Goal: Information Seeking & Learning: Find specific fact

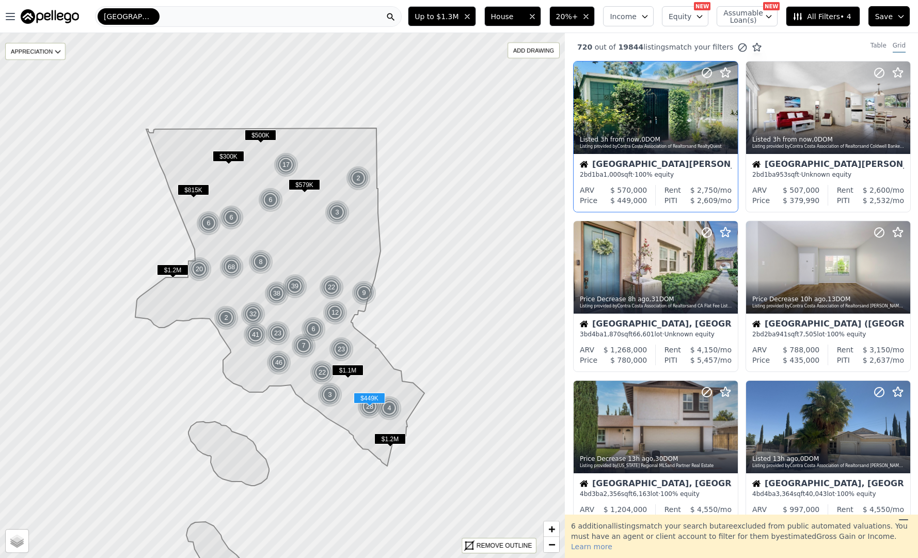
click at [699, 142] on div "Listed 3h from now , 0 DOM" at bounding box center [656, 139] width 153 height 8
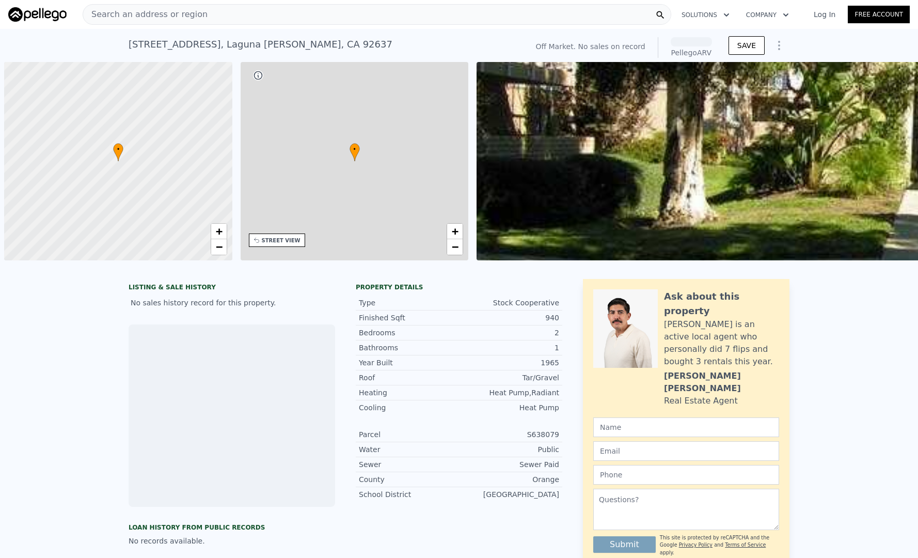
scroll to position [0, 4]
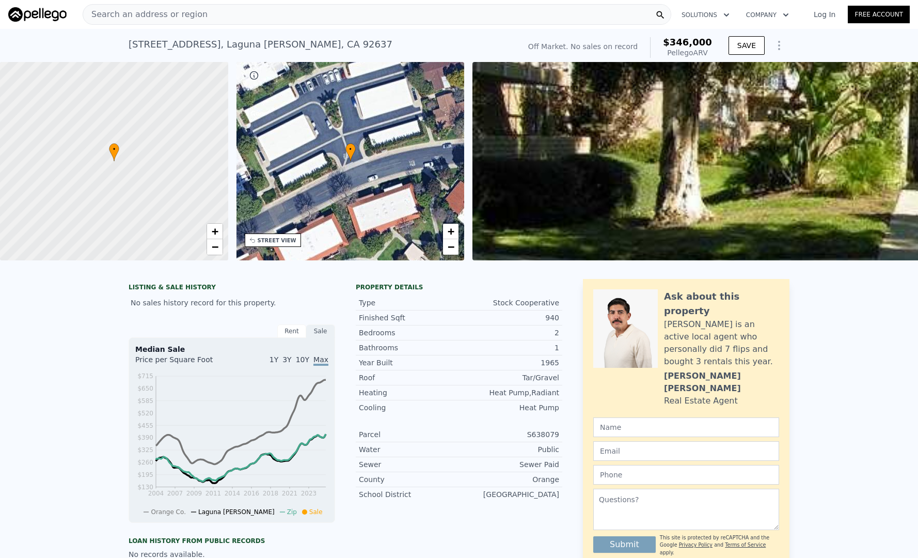
click at [307, 19] on div "Search an address or region" at bounding box center [377, 14] width 589 height 21
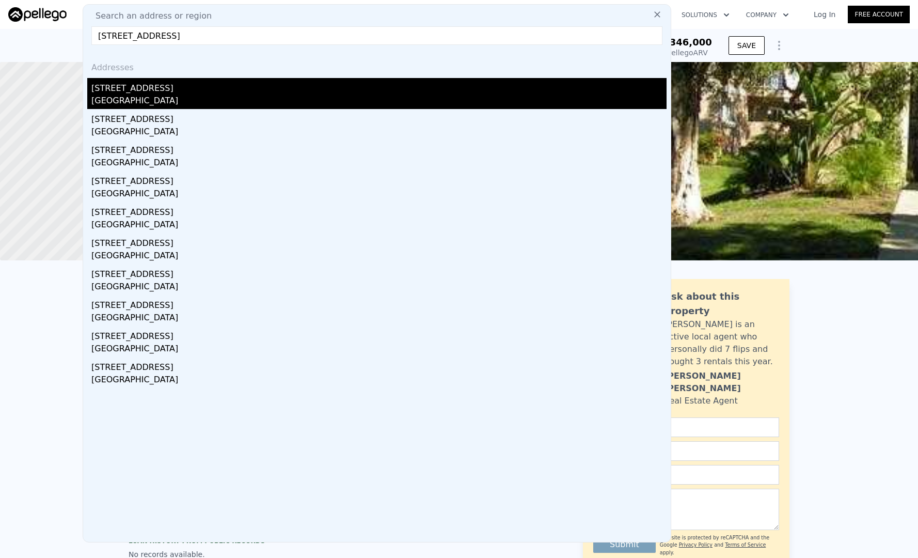
type input "6049 Pennswood Ave, Lakewood, CA 90712"
click at [226, 80] on div "[STREET_ADDRESS]" at bounding box center [378, 86] width 575 height 17
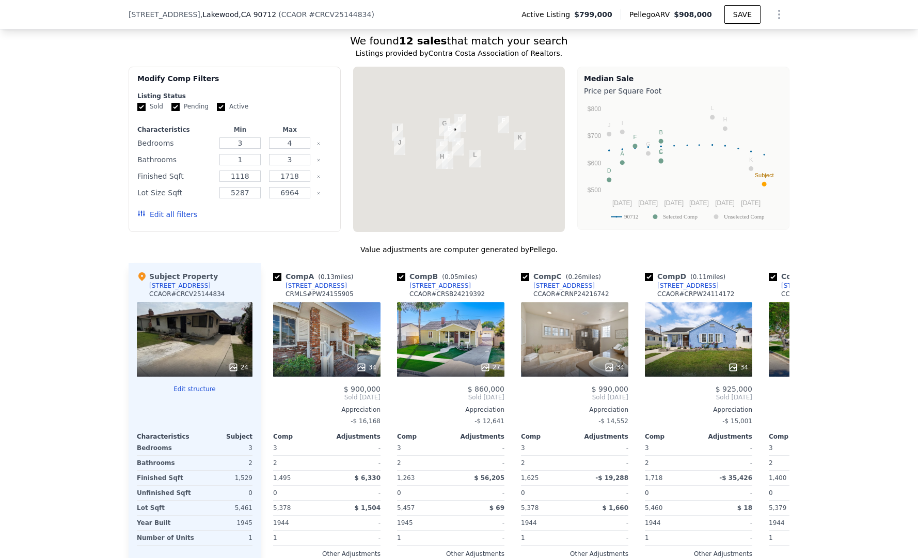
scroll to position [867, 0]
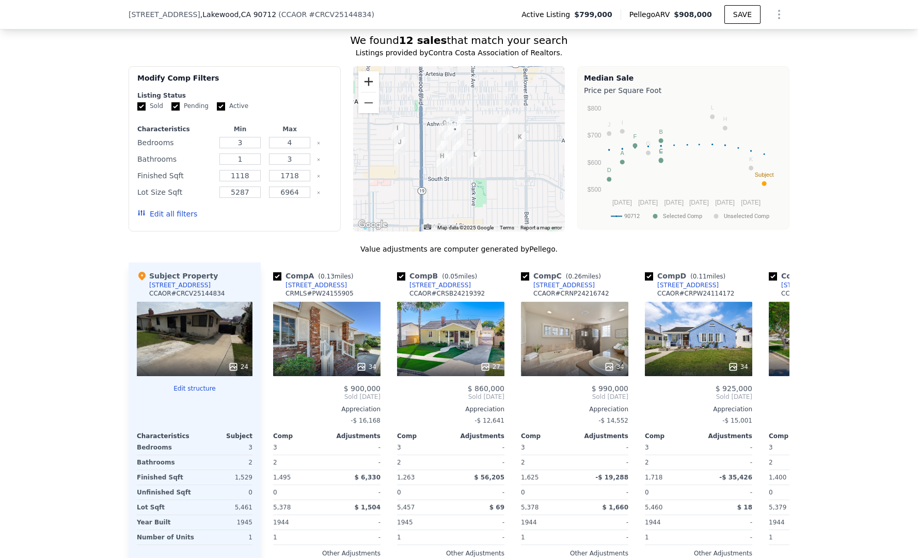
click at [361, 76] on button "Zoom in" at bounding box center [368, 81] width 21 height 21
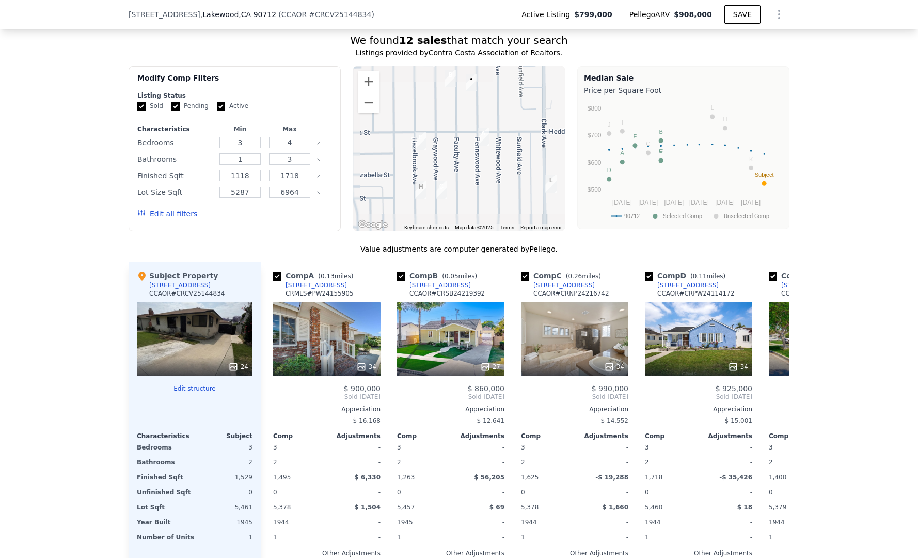
drag, startPoint x: 400, startPoint y: 114, endPoint x: 437, endPoint y: 82, distance: 49.8
click at [437, 82] on div at bounding box center [459, 148] width 212 height 165
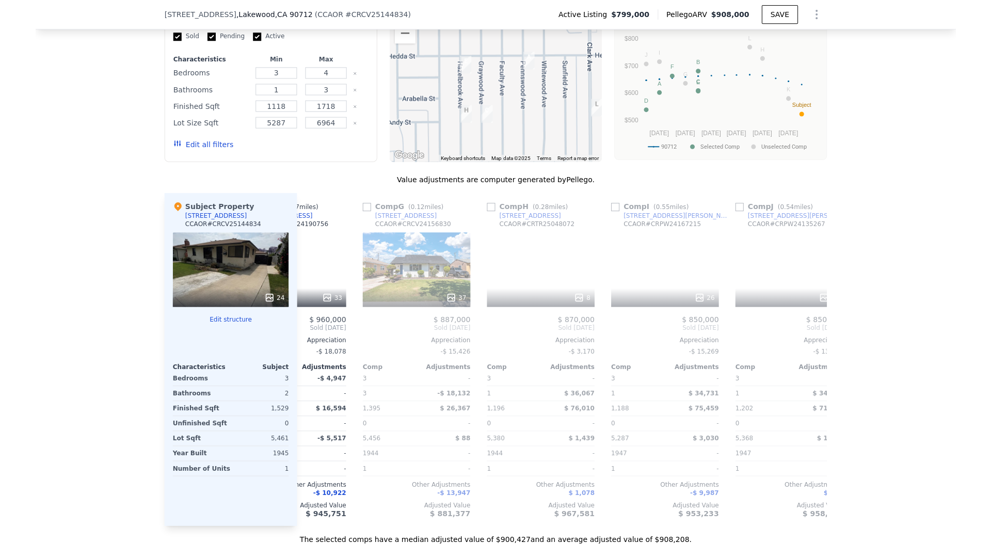
scroll to position [0, 803]
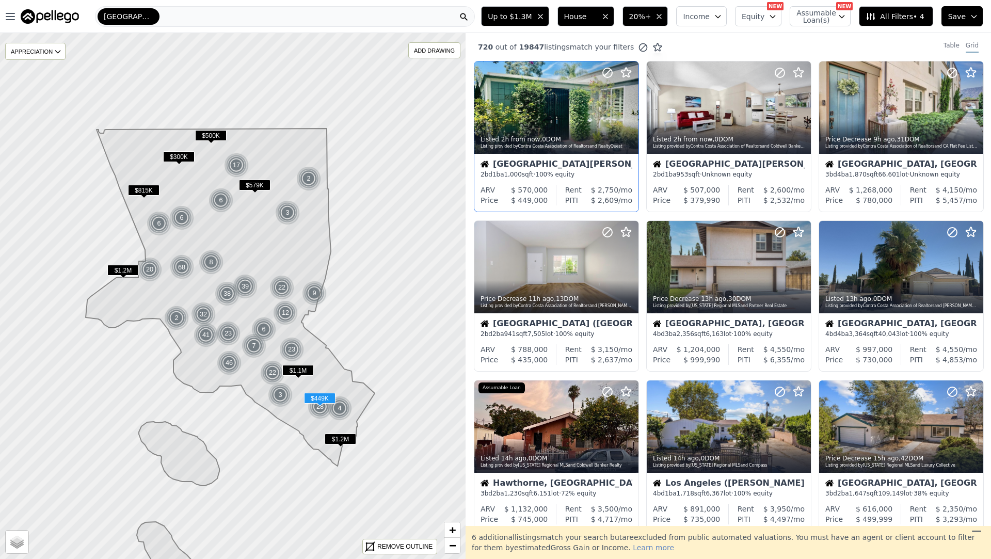
click at [538, 130] on div "Listed 2h from now , 0 DOM Listing provided by Contra Costa Association of Real…" at bounding box center [557, 141] width 164 height 25
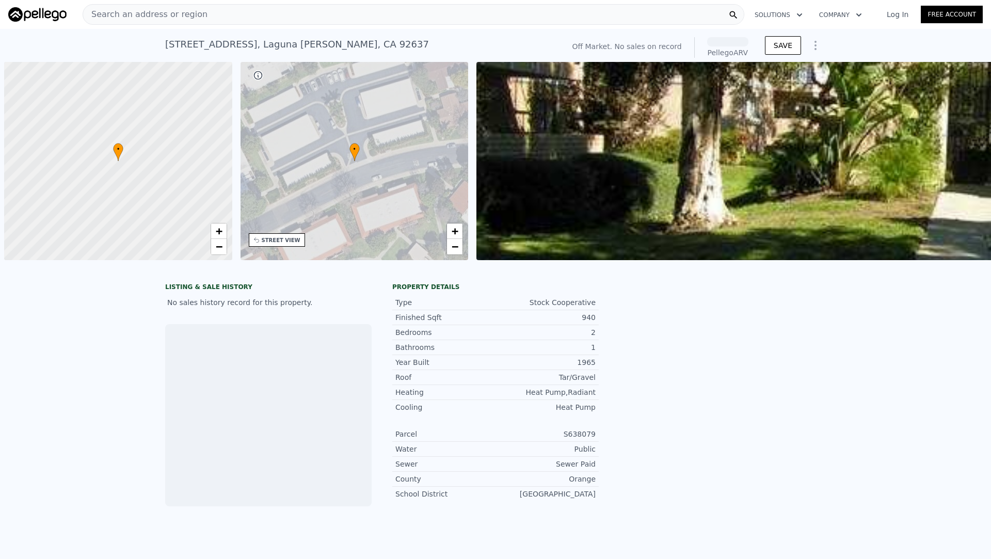
scroll to position [0, 4]
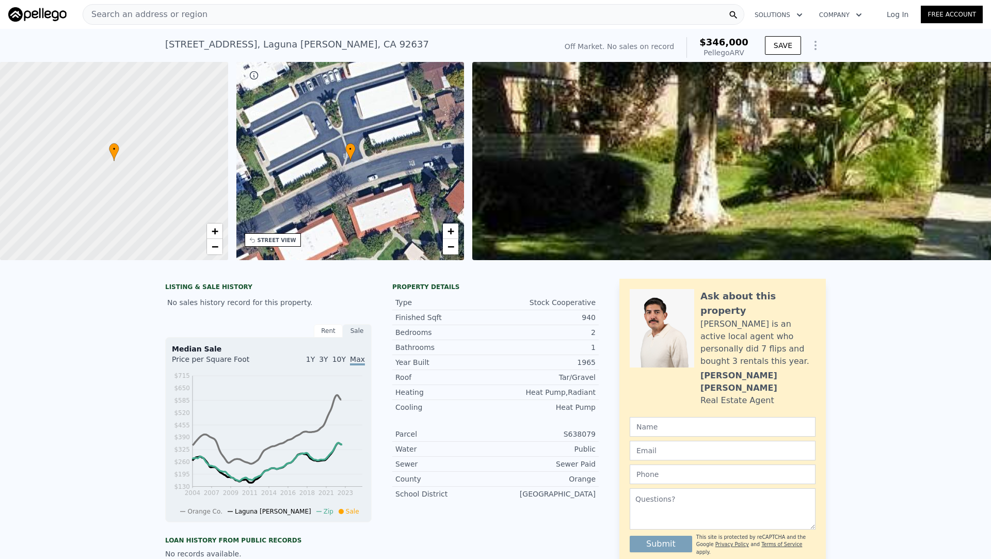
click at [476, 8] on div "Search an address or region" at bounding box center [414, 14] width 662 height 21
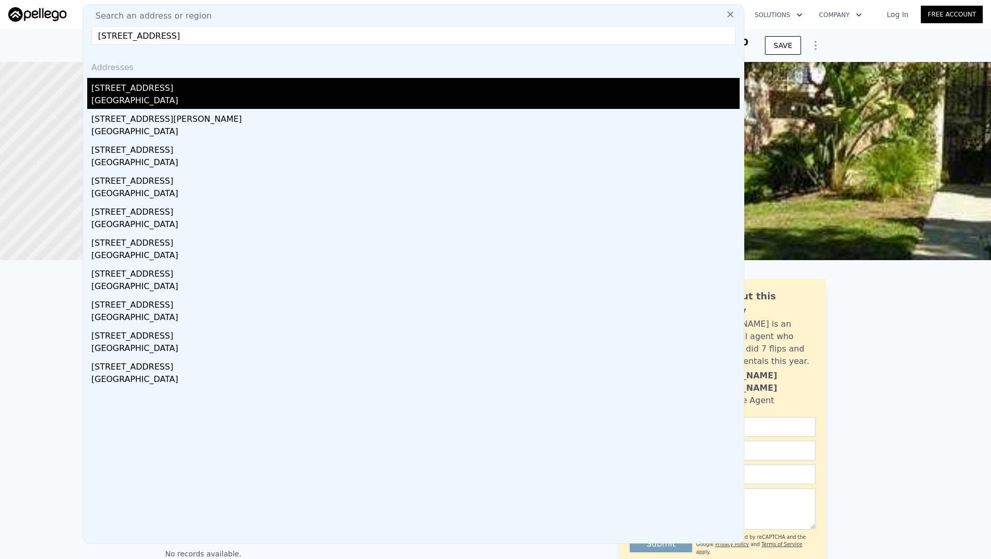
type input "4024 Monterey Rd, Los Angeles, CA 90032"
click at [244, 96] on div "Los Angeles, CA 90032" at bounding box center [415, 101] width 649 height 14
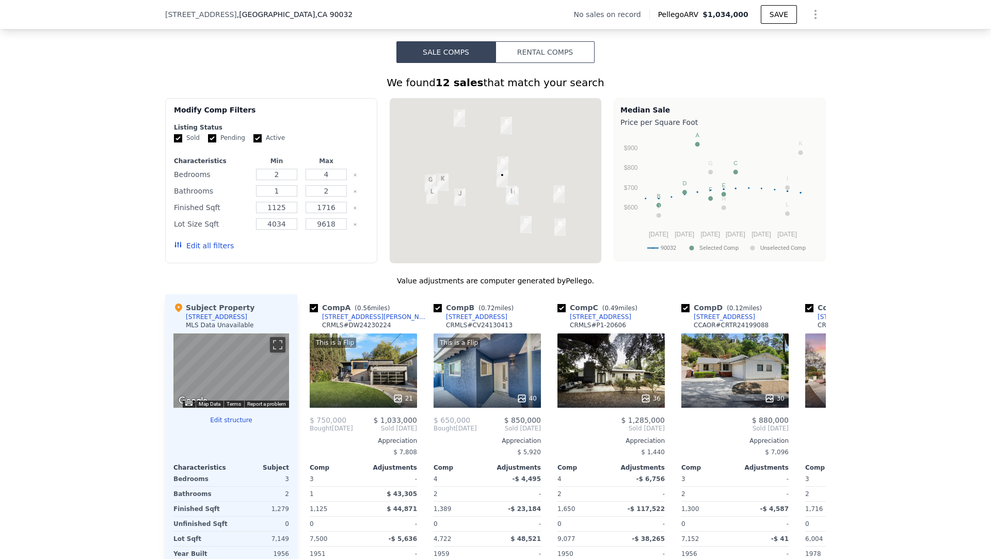
scroll to position [757, 0]
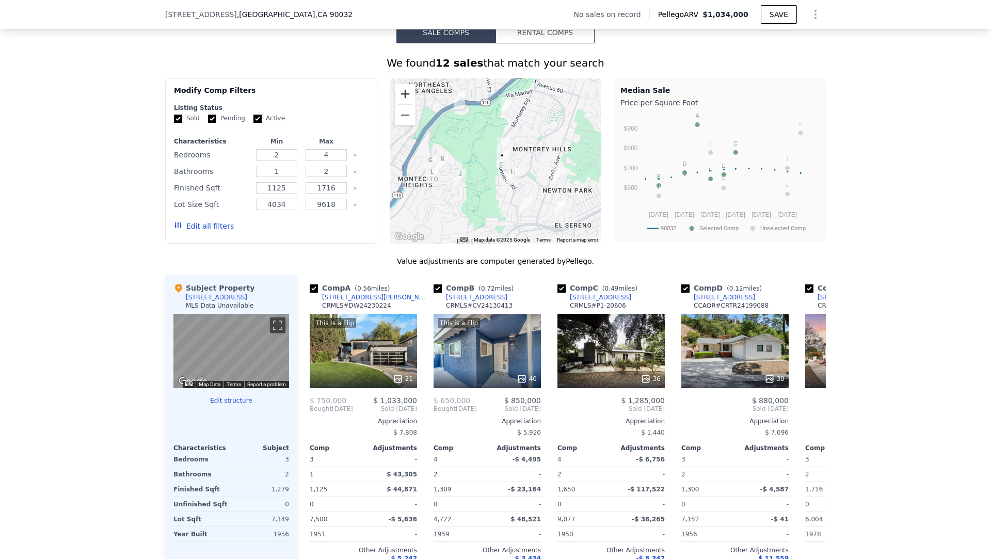
click at [403, 93] on button "Zoom in" at bounding box center [405, 94] width 21 height 21
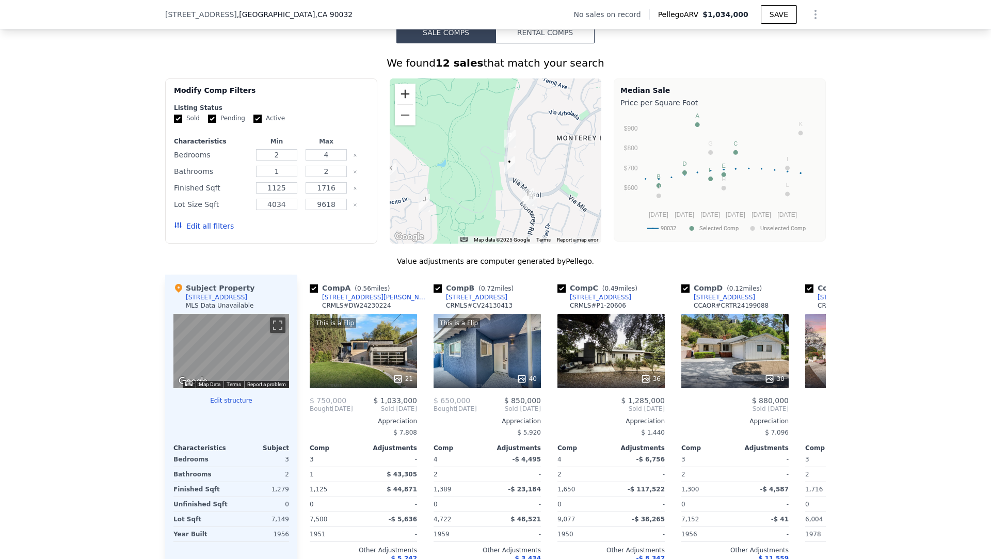
click at [403, 93] on button "Zoom in" at bounding box center [405, 94] width 21 height 21
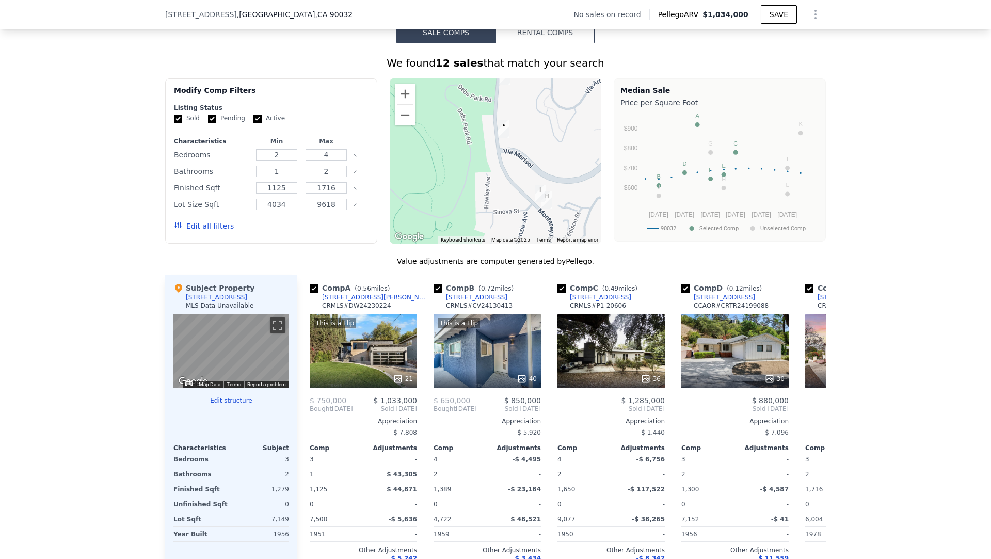
drag, startPoint x: 500, startPoint y: 174, endPoint x: 480, endPoint y: 123, distance: 54.9
click at [480, 123] on div at bounding box center [496, 160] width 212 height 165
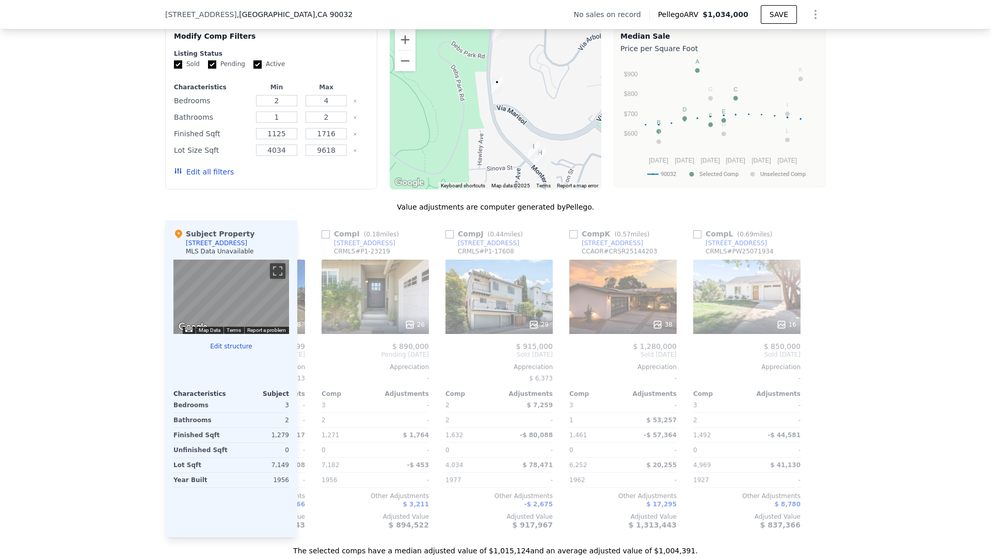
scroll to position [0, 983]
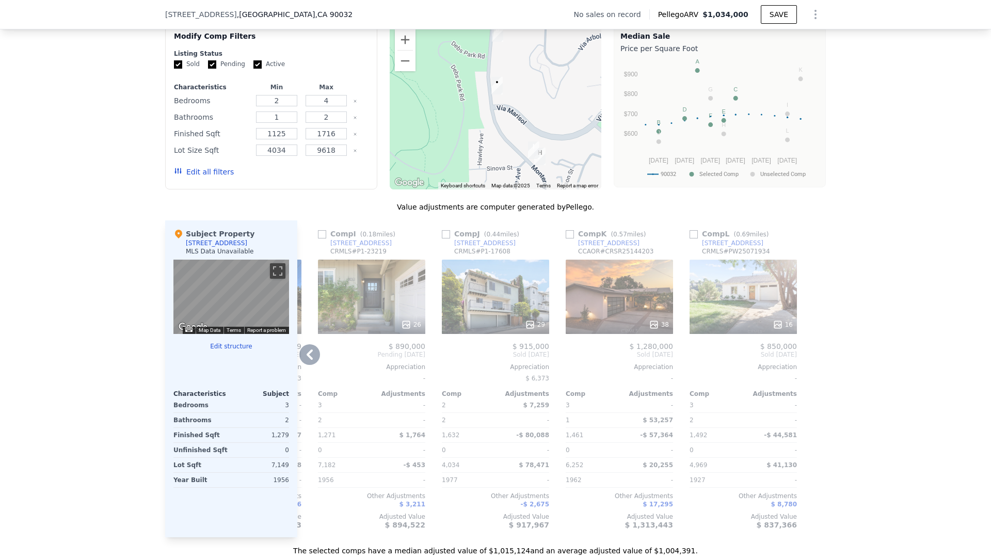
click at [353, 285] on div "26" at bounding box center [371, 297] width 107 height 74
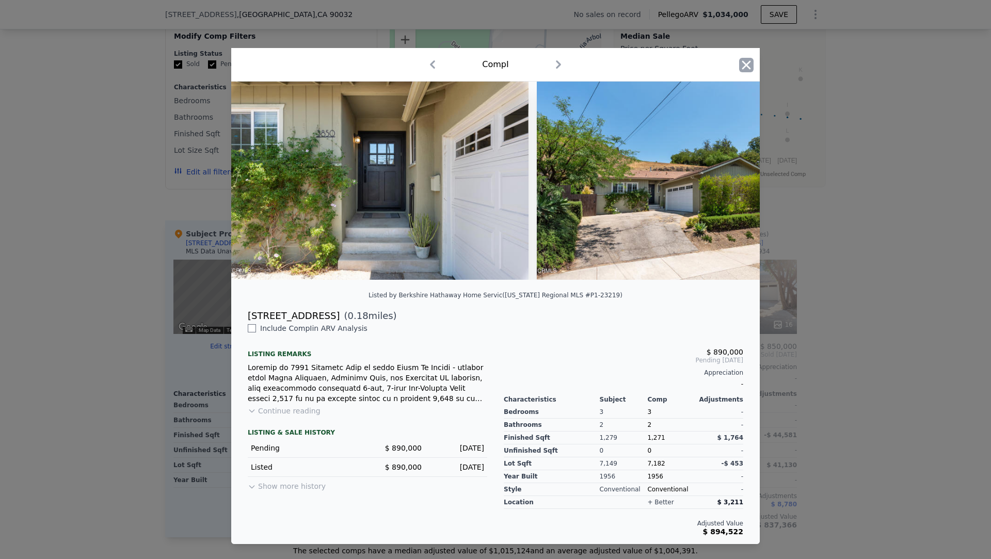
click at [741, 61] on icon "button" at bounding box center [746, 65] width 14 height 14
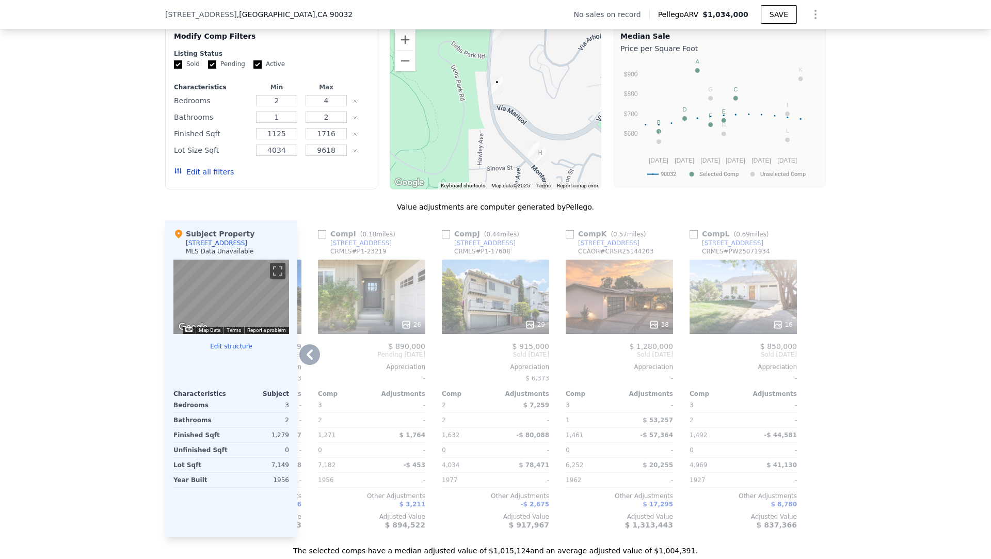
click at [339, 244] on div "[STREET_ADDRESS]" at bounding box center [360, 243] width 61 height 8
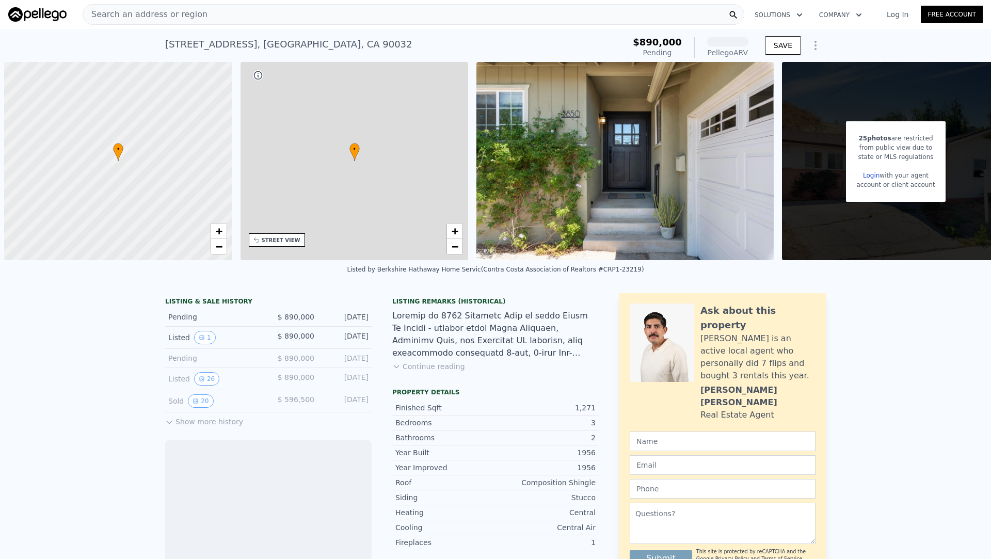
scroll to position [0, 4]
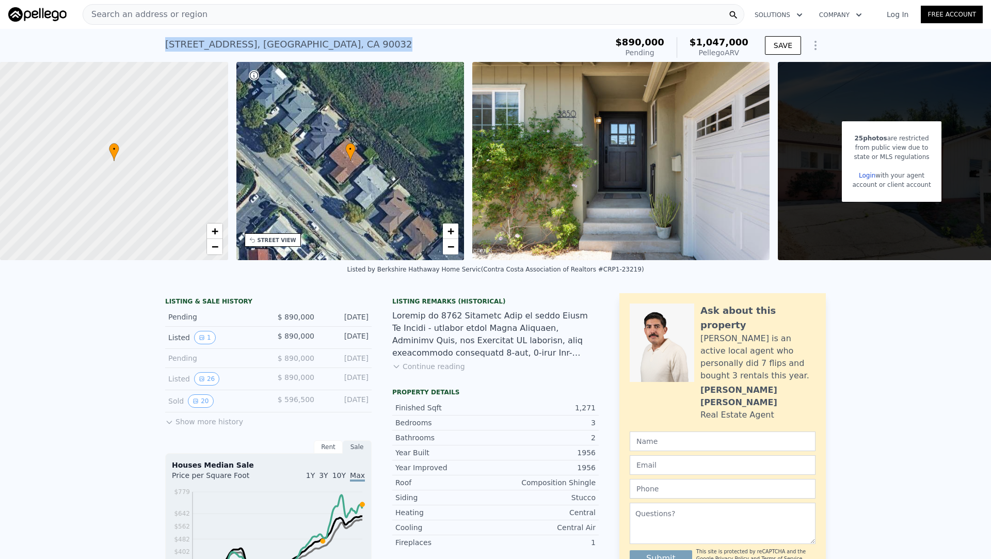
drag, startPoint x: 351, startPoint y: 49, endPoint x: 165, endPoint y: 46, distance: 186.4
click at [165, 46] on div "[STREET_ADDRESS] Pending from $890k (~ARV $1.047m )" at bounding box center [384, 47] width 438 height 29
copy div "[STREET_ADDRESS]"
